Goal: Transaction & Acquisition: Purchase product/service

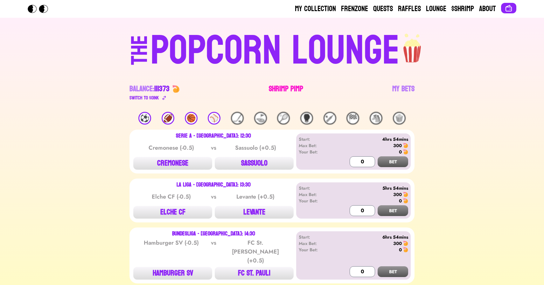
click at [281, 95] on link "Shrimp Pimp" at bounding box center [286, 93] width 34 height 18
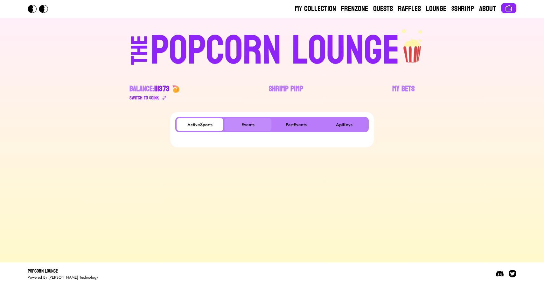
click at [245, 124] on button "Events" at bounding box center [248, 124] width 47 height 13
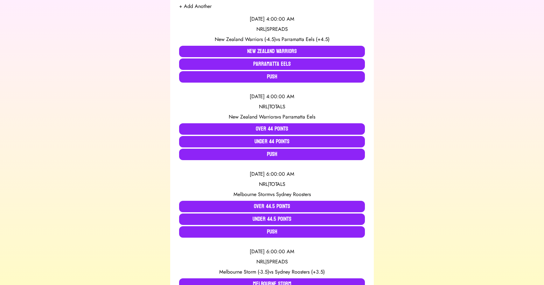
scroll to position [136, 0]
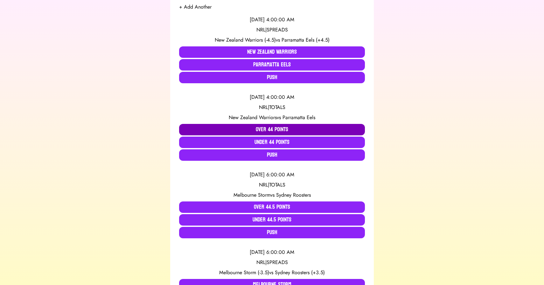
click at [221, 126] on button "Over 44 Points" at bounding box center [272, 129] width 186 height 11
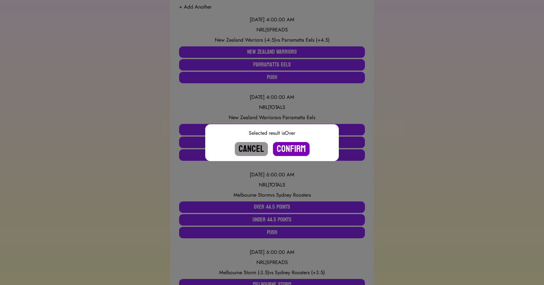
click at [288, 149] on button "Confirm" at bounding box center [291, 149] width 37 height 14
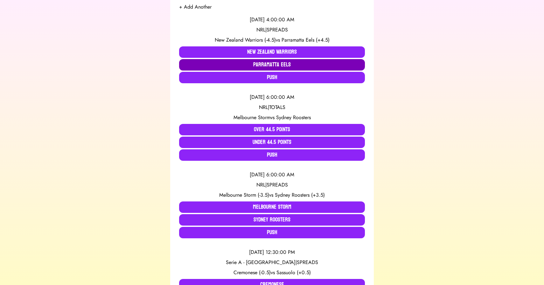
click at [272, 67] on button "Parramatta Eels" at bounding box center [272, 64] width 186 height 11
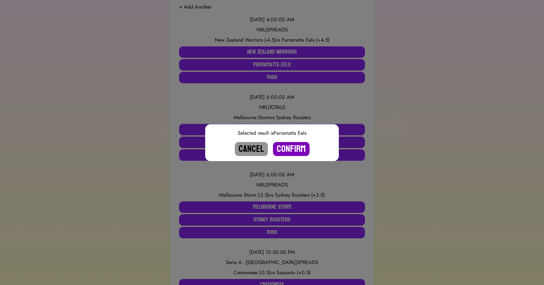
click at [288, 150] on button "Confirm" at bounding box center [291, 149] width 37 height 14
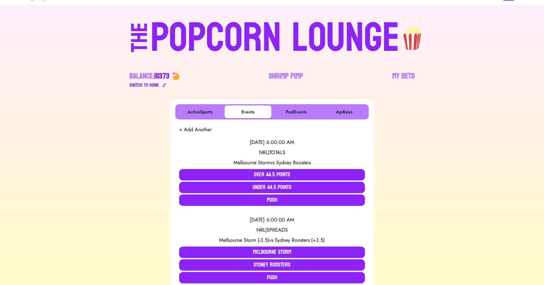
scroll to position [0, 0]
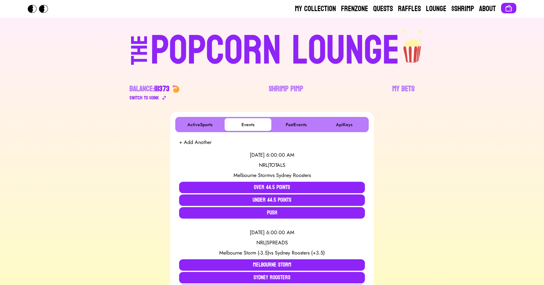
click at [257, 39] on div "POPCORN LOUNGE" at bounding box center [275, 51] width 249 height 41
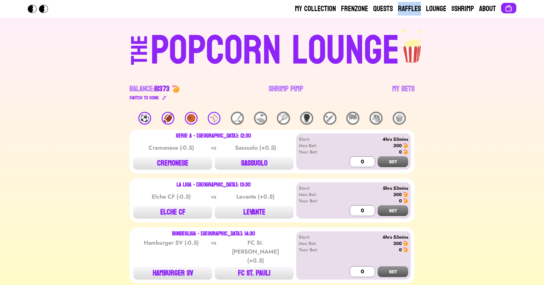
click at [144, 117] on div "⚽️" at bounding box center [144, 118] width 13 height 13
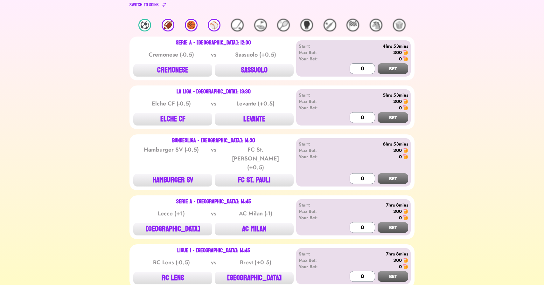
scroll to position [93, 0]
click at [255, 68] on button "SASSUOLO" at bounding box center [254, 70] width 79 height 13
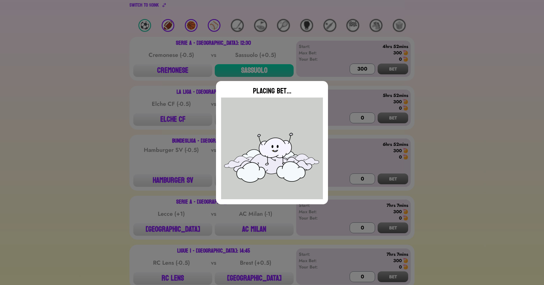
type input "0"
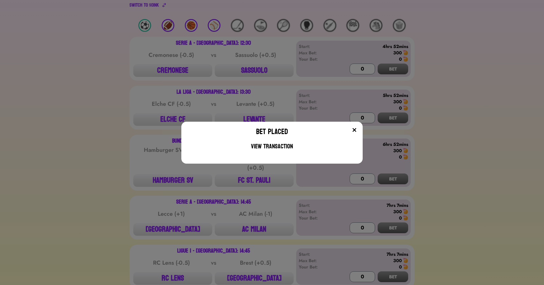
click at [112, 152] on div "Bet Placed View Transaction" at bounding box center [272, 142] width 544 height 285
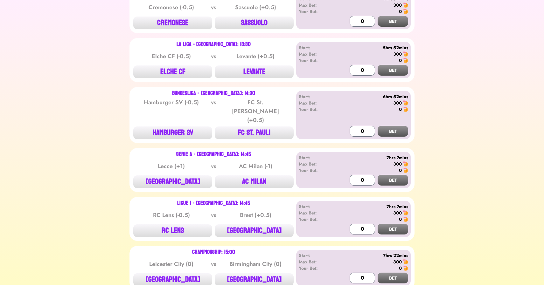
scroll to position [163, 0]
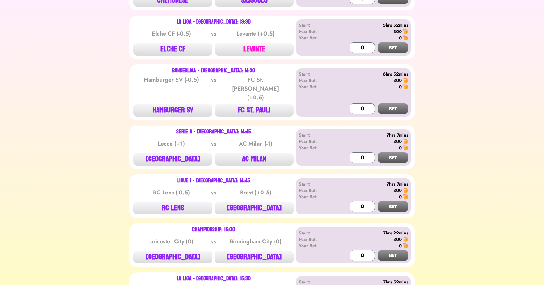
click at [257, 44] on button "LEVANTE" at bounding box center [254, 49] width 79 height 13
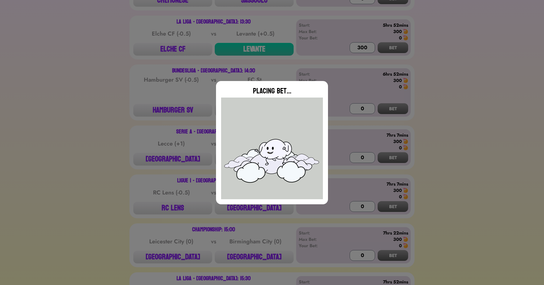
type input "0"
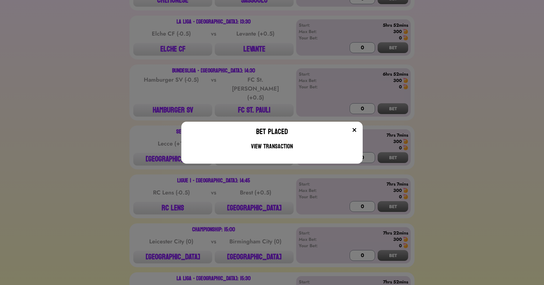
click at [249, 248] on div "Bet Placed View Transaction" at bounding box center [272, 142] width 544 height 285
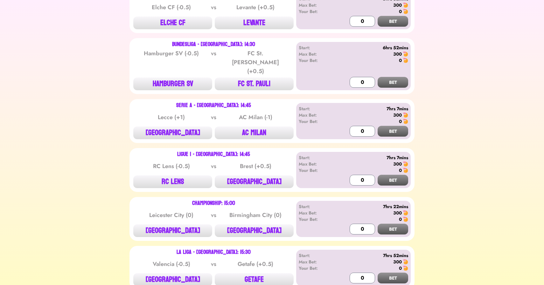
scroll to position [210, 0]
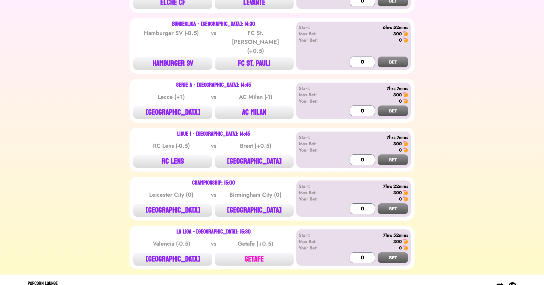
click at [249, 253] on button "GETAFE" at bounding box center [254, 259] width 79 height 13
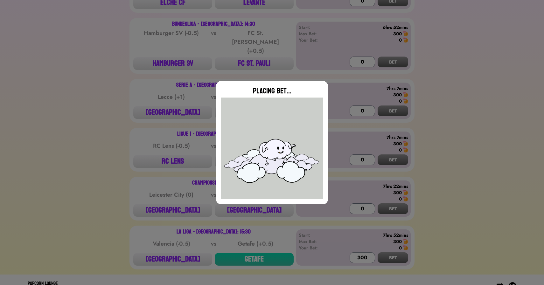
type input "0"
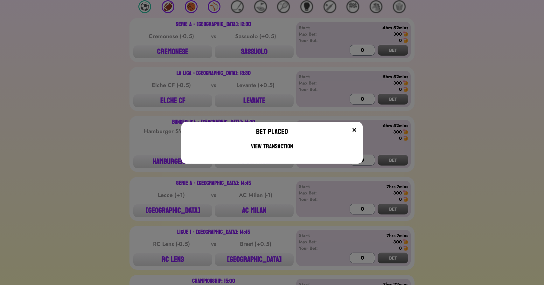
click at [120, 219] on div "Bet Placed View Transaction" at bounding box center [272, 142] width 544 height 285
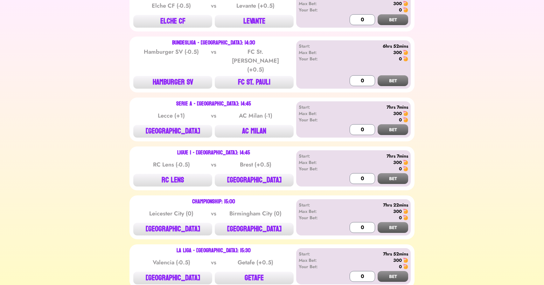
scroll to position [208, 0]
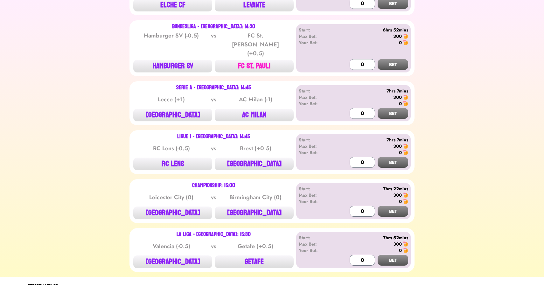
click at [255, 60] on button "FC ST. PAULI" at bounding box center [254, 66] width 79 height 13
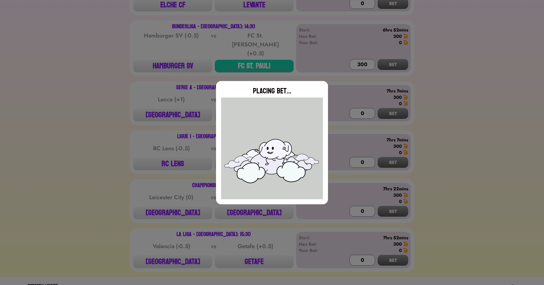
type input "0"
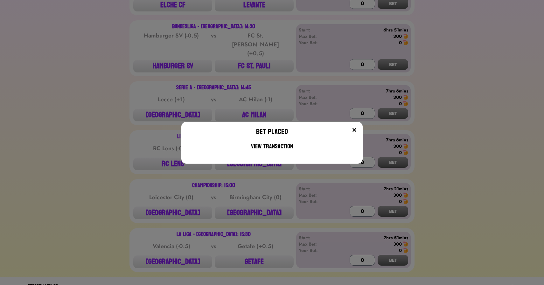
click at [39, 156] on div "Bet Placed View Transaction" at bounding box center [272, 142] width 544 height 285
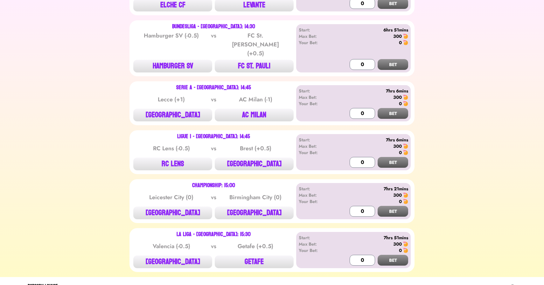
scroll to position [210, 0]
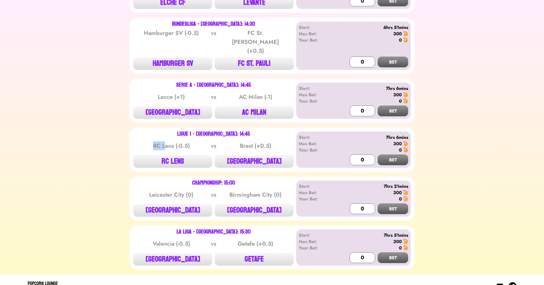
drag, startPoint x: 142, startPoint y: 133, endPoint x: 165, endPoint y: 133, distance: 22.6
click at [165, 142] on div "RC Lens (-0.5)" at bounding box center [171, 146] width 64 height 9
click at [181, 204] on button "[GEOGRAPHIC_DATA]" at bounding box center [172, 210] width 79 height 13
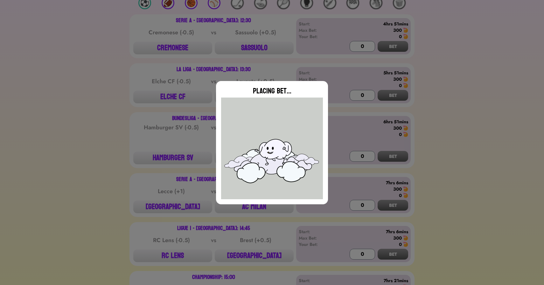
scroll to position [0, 0]
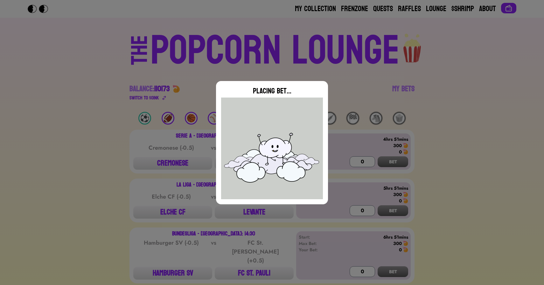
type input "0"
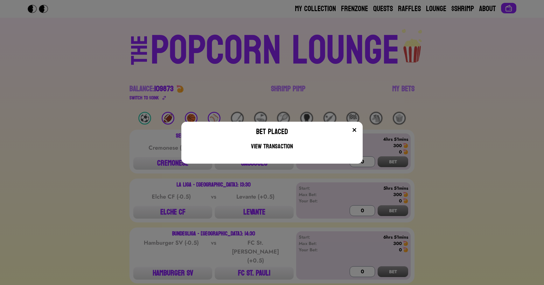
click at [104, 134] on div "Bet Placed View Transaction" at bounding box center [272, 142] width 544 height 285
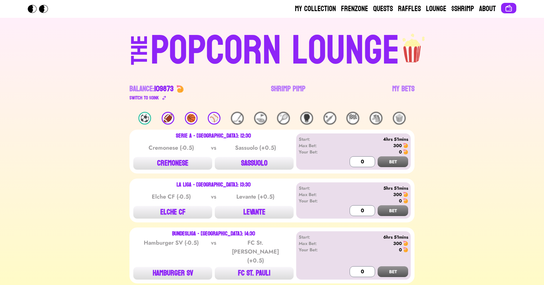
click at [211, 120] on div "⚾️" at bounding box center [214, 118] width 13 height 13
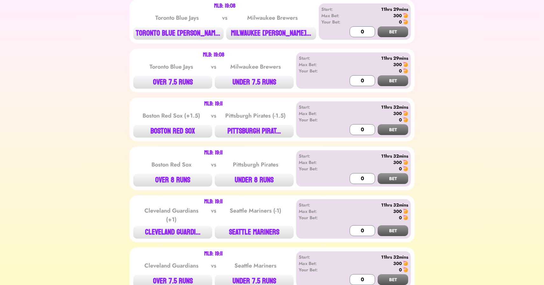
scroll to position [428, 0]
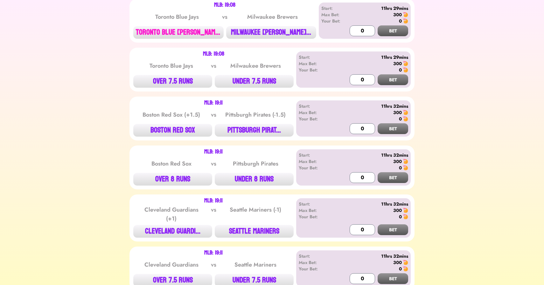
click at [176, 30] on button "TORONTO BLUE [PERSON_NAME]..." at bounding box center [178, 32] width 90 height 13
type input "300"
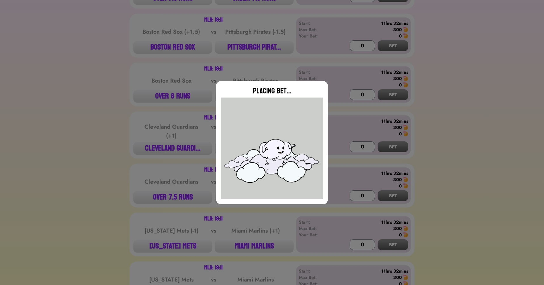
scroll to position [515, 0]
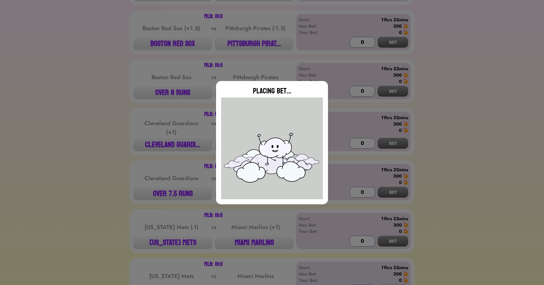
type input "0"
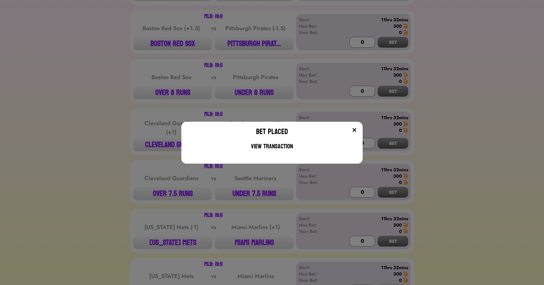
click at [123, 127] on div "Bet Placed View Transaction" at bounding box center [272, 142] width 544 height 285
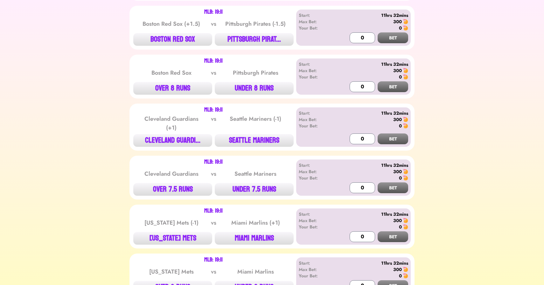
scroll to position [520, 0]
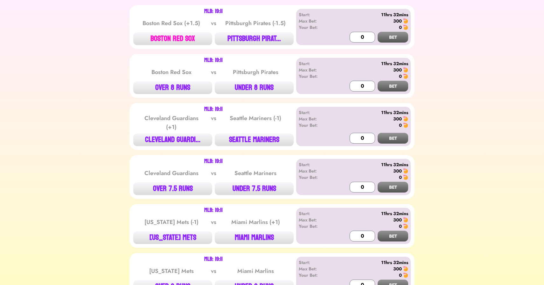
click at [179, 37] on button "BOSTON RED SOX" at bounding box center [172, 38] width 79 height 13
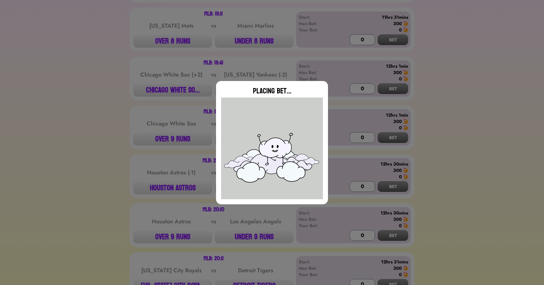
type input "0"
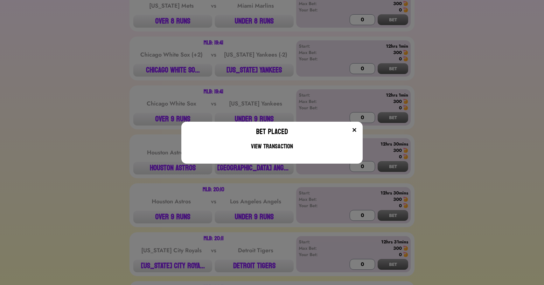
click at [117, 96] on div "Bet Placed View Transaction" at bounding box center [272, 142] width 544 height 285
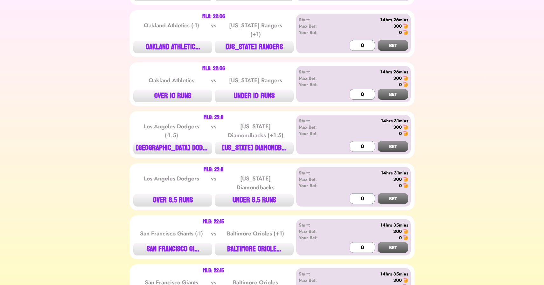
scroll to position [1347, 0]
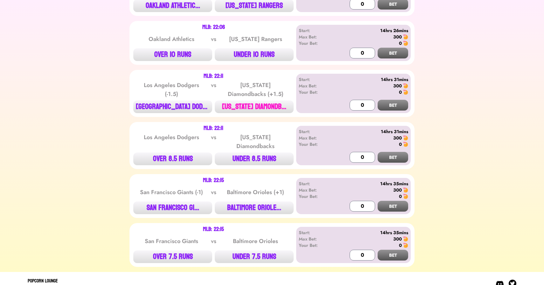
click at [249, 104] on button "[US_STATE] DIAMONDB..." at bounding box center [254, 107] width 79 height 13
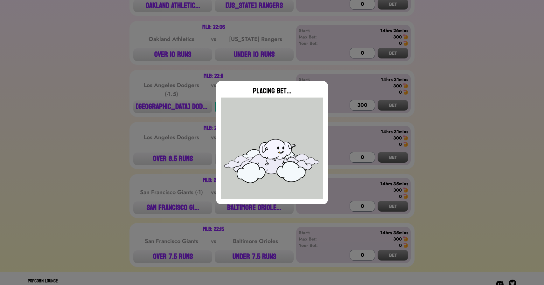
type input "0"
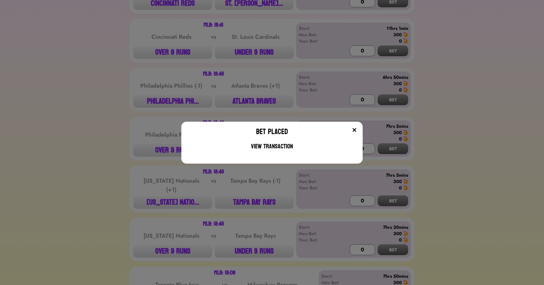
click at [146, 81] on div "Bet Placed View Transaction" at bounding box center [272, 142] width 544 height 285
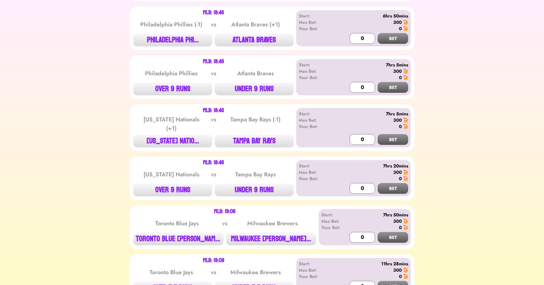
scroll to position [221, 0]
click at [176, 44] on button "PHILADELPHIA PHI..." at bounding box center [172, 40] width 79 height 13
type input "300"
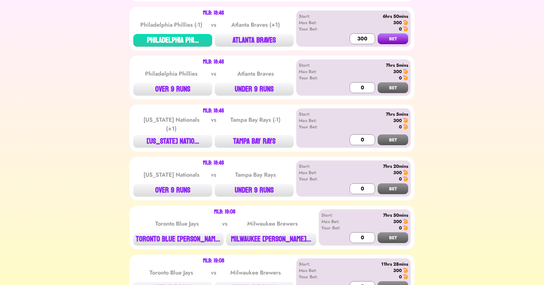
click at [378, 33] on button "BET" at bounding box center [393, 38] width 31 height 11
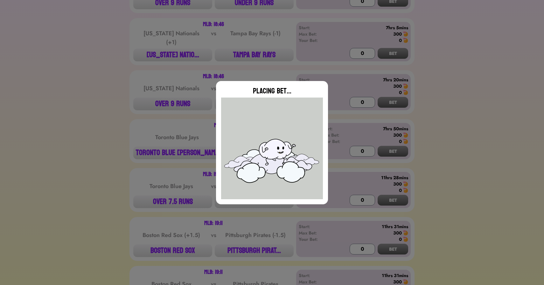
type input "0"
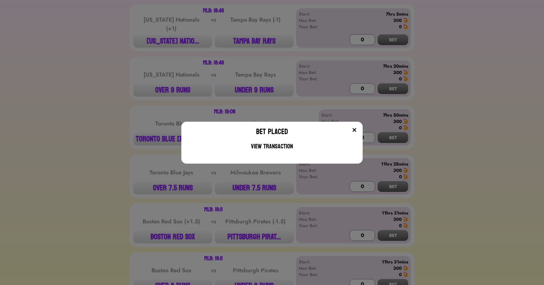
click at [127, 103] on div "Bet Placed View Transaction" at bounding box center [272, 142] width 544 height 285
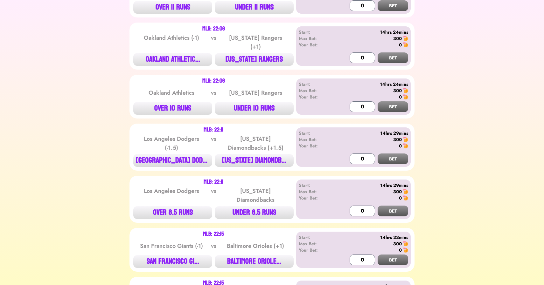
scroll to position [1298, 0]
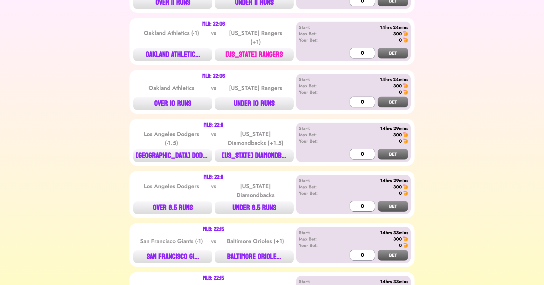
click at [269, 52] on button "[US_STATE] RANGERS" at bounding box center [254, 54] width 79 height 13
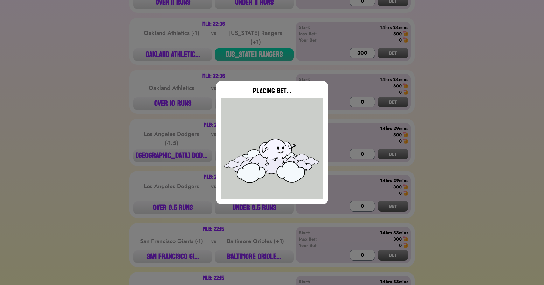
type input "0"
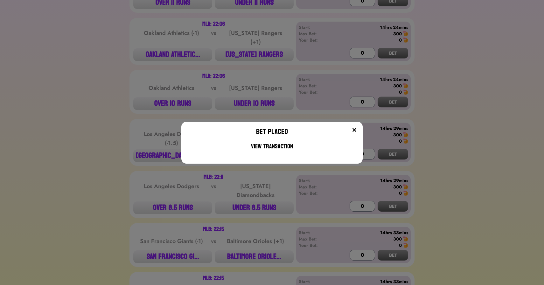
scroll to position [1347, 0]
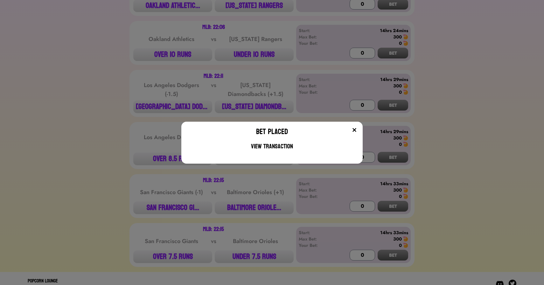
click at [126, 146] on div "Bet Placed View Transaction" at bounding box center [272, 142] width 544 height 285
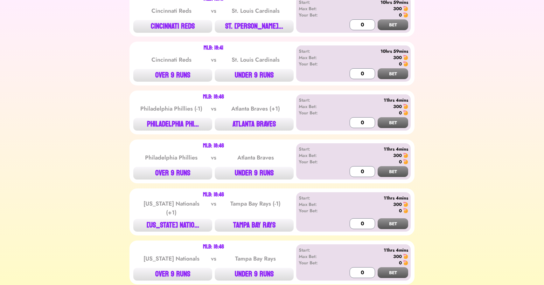
scroll to position [0, 0]
